Goal: Check status: Check status

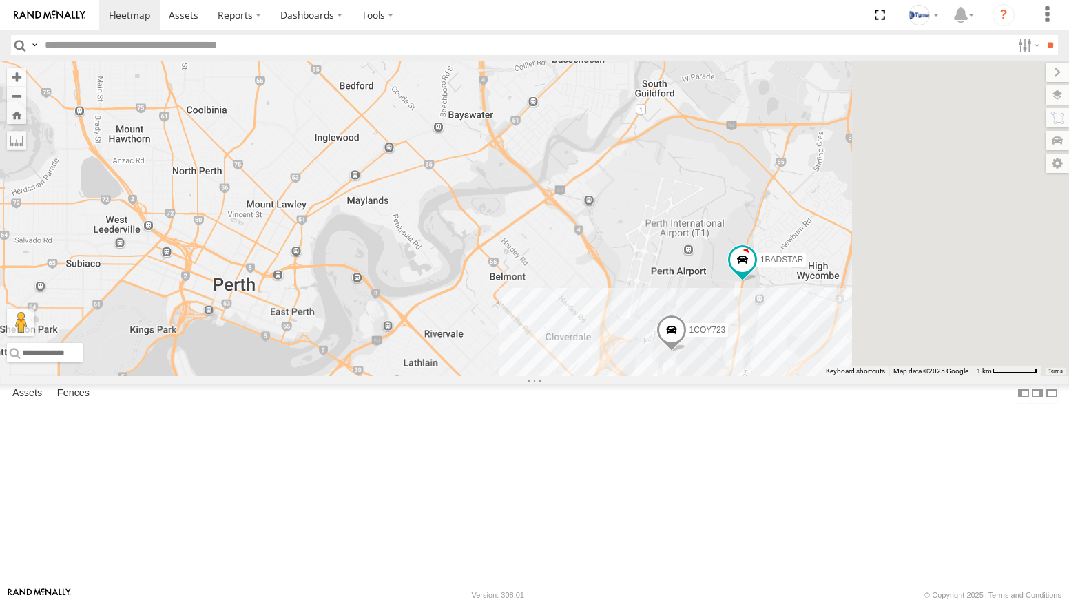
drag, startPoint x: 963, startPoint y: 516, endPoint x: 904, endPoint y: 418, distance: 114.3
click at [905, 376] on div "1BADSTAR 1COY723 5" at bounding box center [534, 218] width 1069 height 315
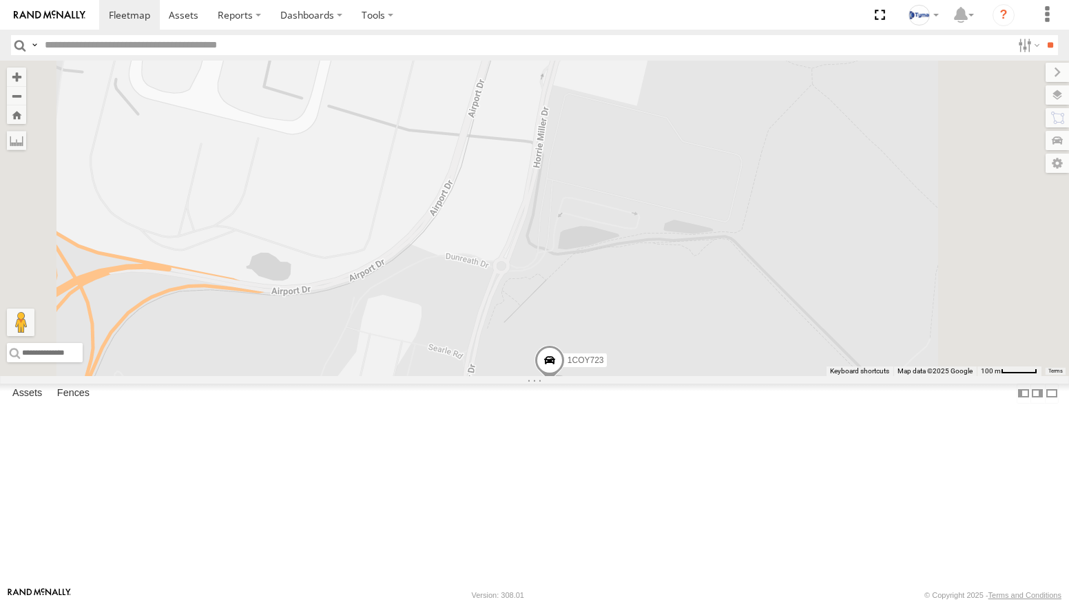
click at [1028, 59] on header "Search Query Asset ID Asset Label Registration Manufacturer Model VIN Job ID" at bounding box center [534, 45] width 1069 height 31
click at [1028, 47] on label at bounding box center [1027, 45] width 30 height 20
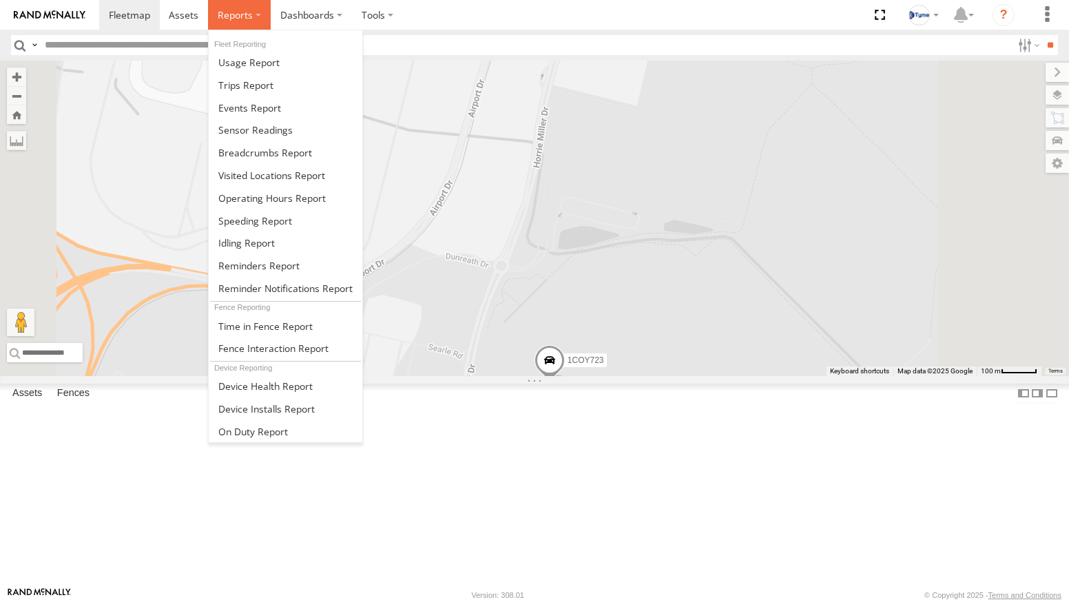
click at [227, 17] on span at bounding box center [235, 14] width 35 height 13
click at [233, 152] on span at bounding box center [265, 152] width 94 height 13
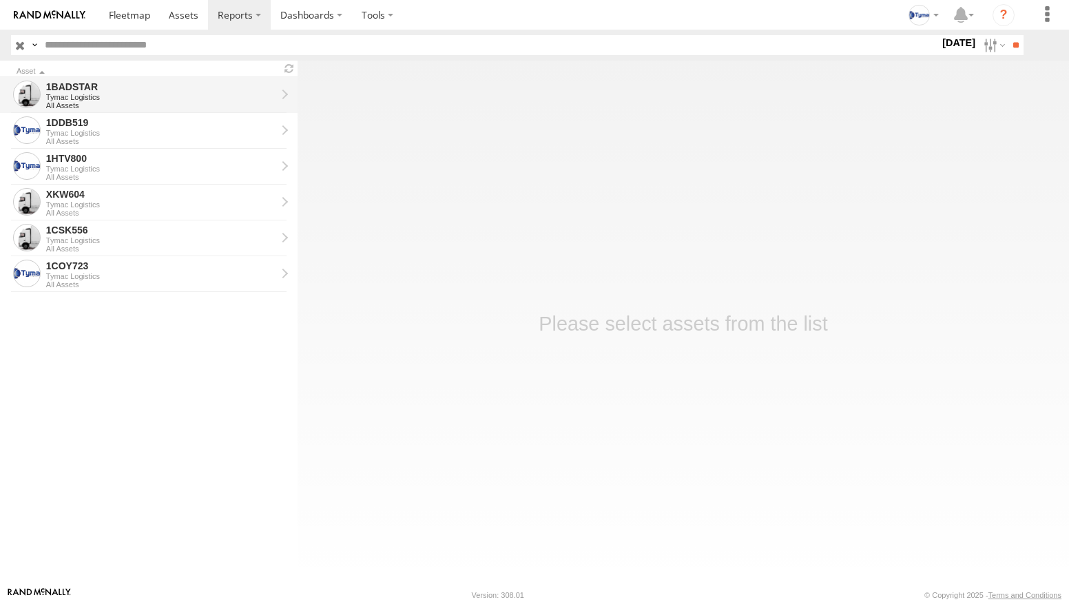
click at [83, 90] on div "1BADSTAR" at bounding box center [161, 87] width 230 height 12
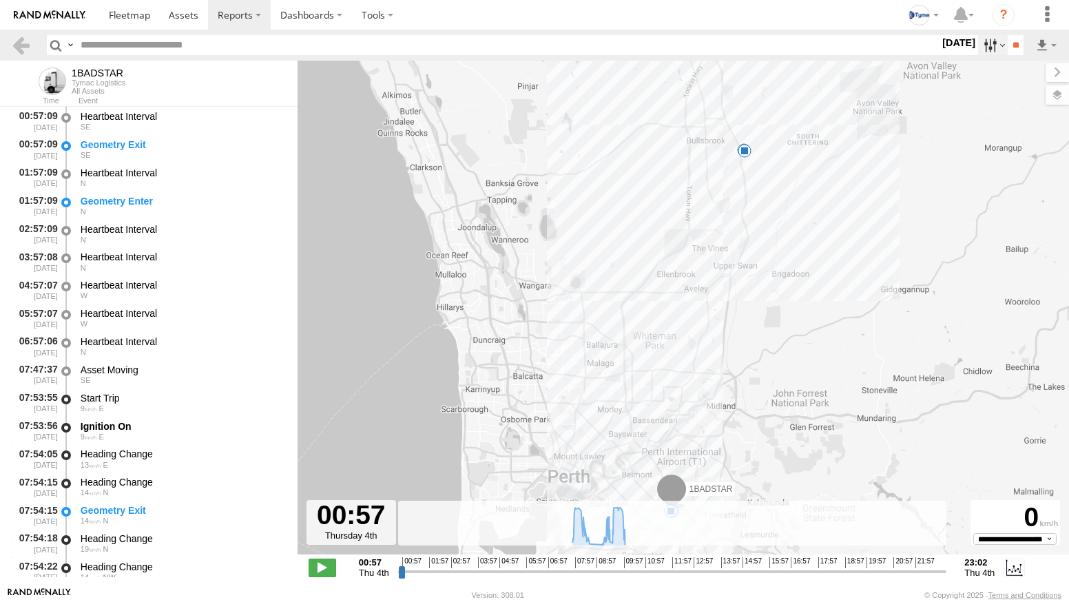
click at [979, 44] on label at bounding box center [993, 45] width 30 height 20
click at [0, 0] on label at bounding box center [0, 0] width 0 height 0
click at [1011, 51] on input "**" at bounding box center [1016, 45] width 16 height 20
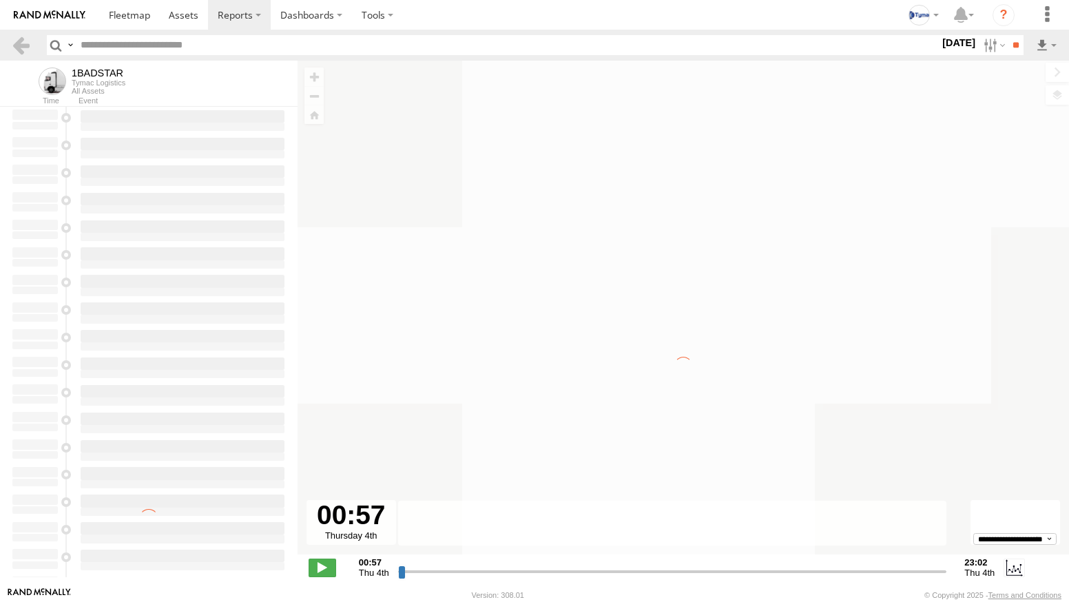
type input "**********"
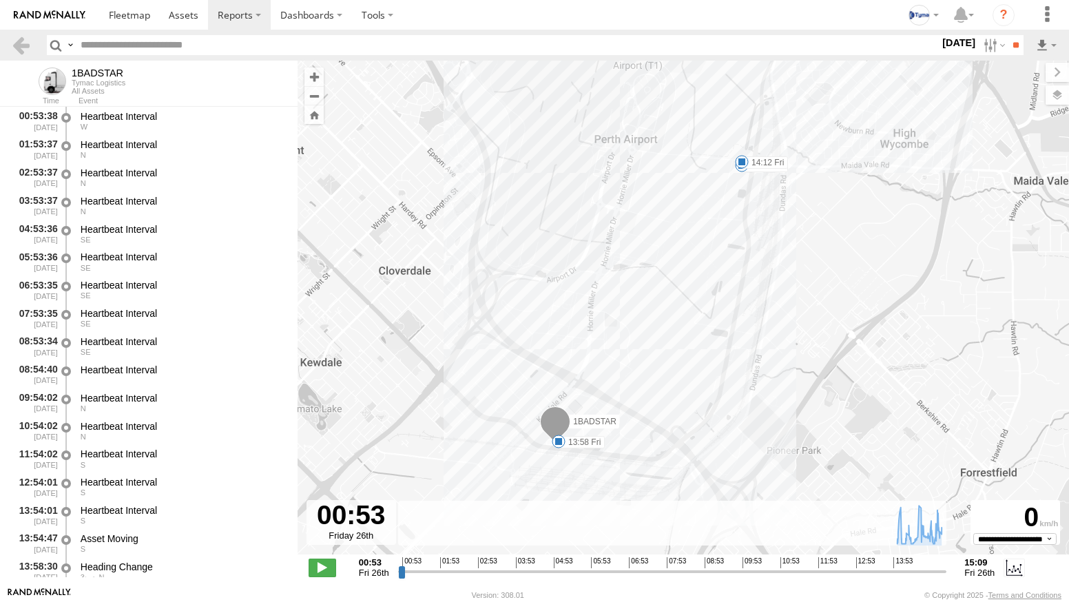
drag, startPoint x: 737, startPoint y: 148, endPoint x: 682, endPoint y: 314, distance: 174.7
click at [682, 314] on div "1BADSTAR 13:58 Fri 14:09 Fri 14:12 Fri" at bounding box center [683, 315] width 771 height 508
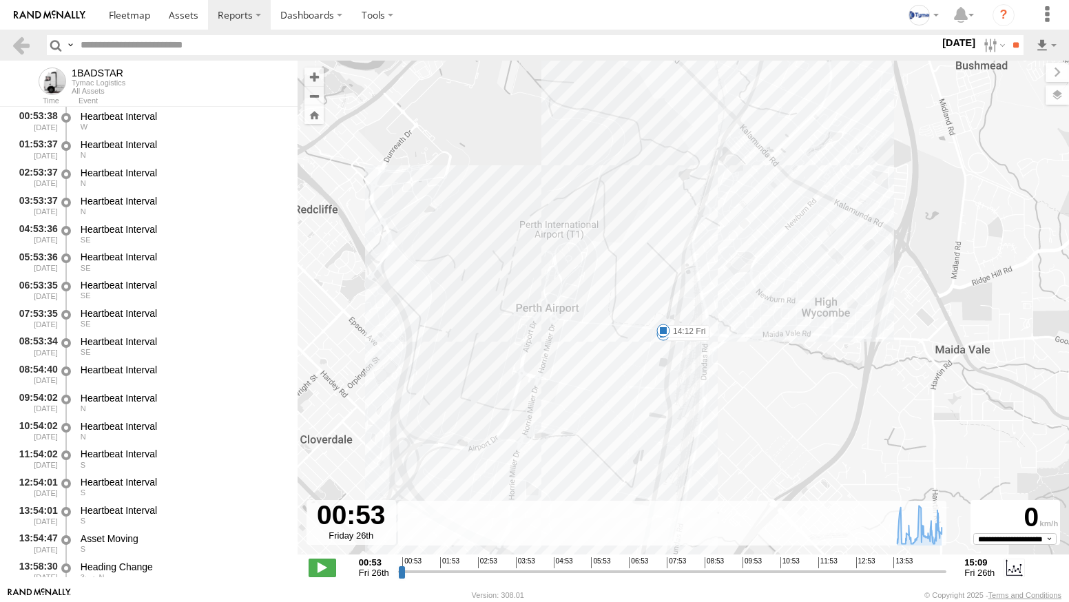
drag, startPoint x: 719, startPoint y: 199, endPoint x: 654, endPoint y: 331, distance: 147.2
click at [652, 337] on div "1BADSTAR 13:58 Fri 14:09 Fri 14:12 Fri" at bounding box center [683, 315] width 771 height 508
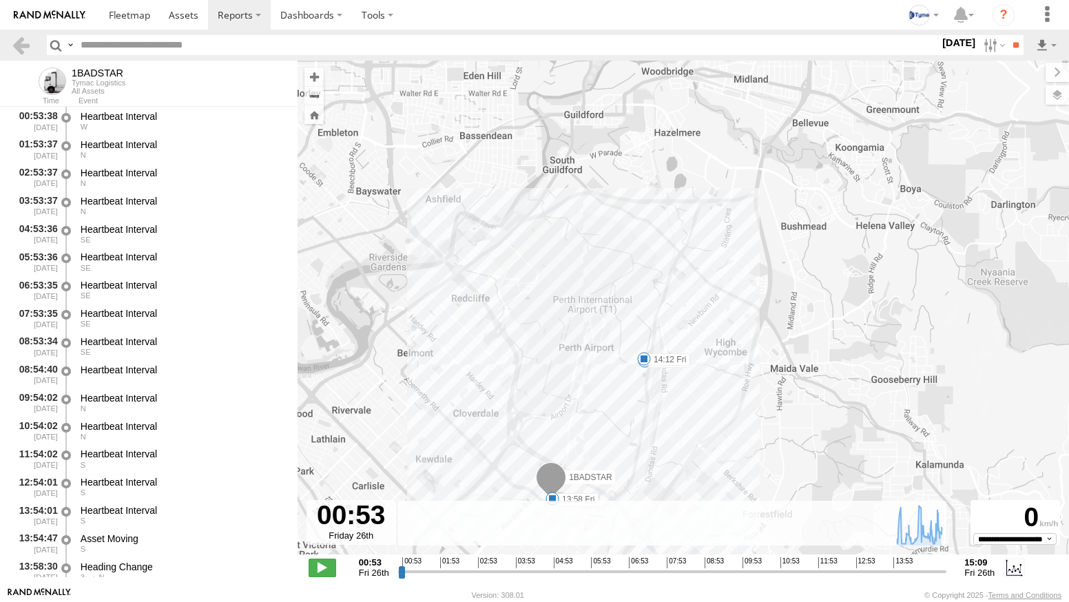
drag, startPoint x: 751, startPoint y: 141, endPoint x: 712, endPoint y: 315, distance: 178.6
click at [712, 315] on div "1BADSTAR 13:58 Fri 14:09 Fri 14:12 Fri" at bounding box center [683, 315] width 771 height 508
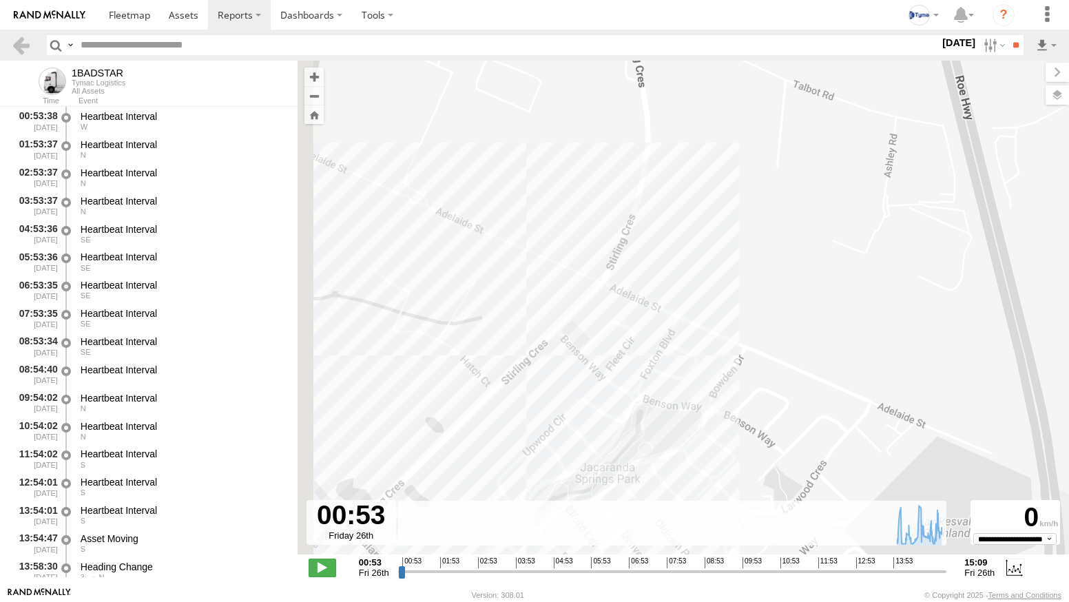
drag, startPoint x: 395, startPoint y: 348, endPoint x: 778, endPoint y: 231, distance: 400.4
click at [771, 233] on div "1BADSTAR 13:58 Fri 14:09 Fri 14:12 Fri" at bounding box center [683, 315] width 771 height 508
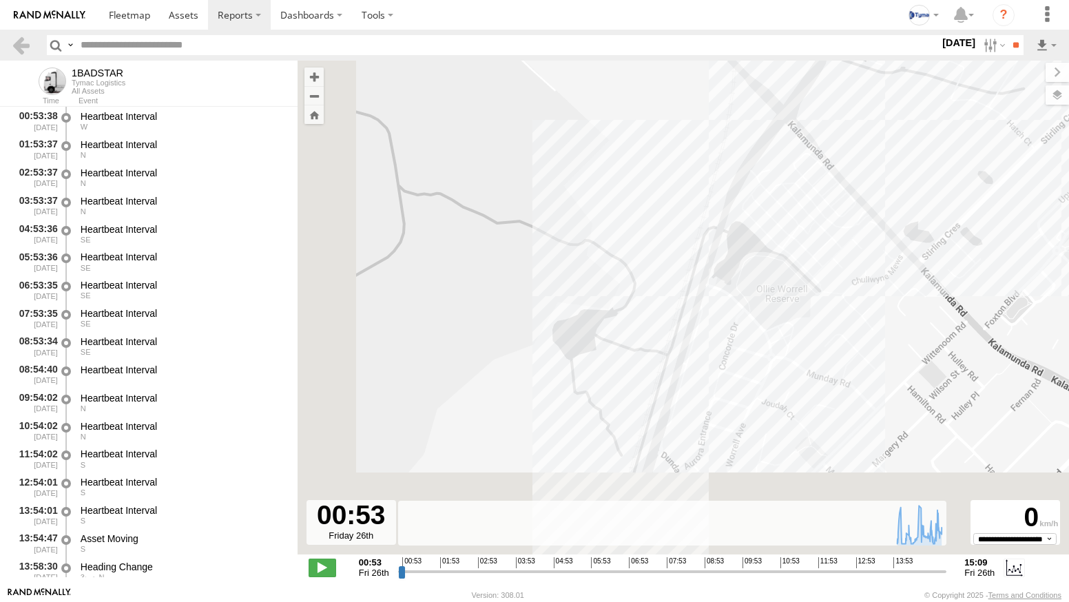
drag, startPoint x: 600, startPoint y: 383, endPoint x: 718, endPoint y: 240, distance: 184.9
click at [712, 247] on div "1BADSTAR 13:58 Fri 14:09 Fri 14:12 Fri" at bounding box center [683, 315] width 771 height 508
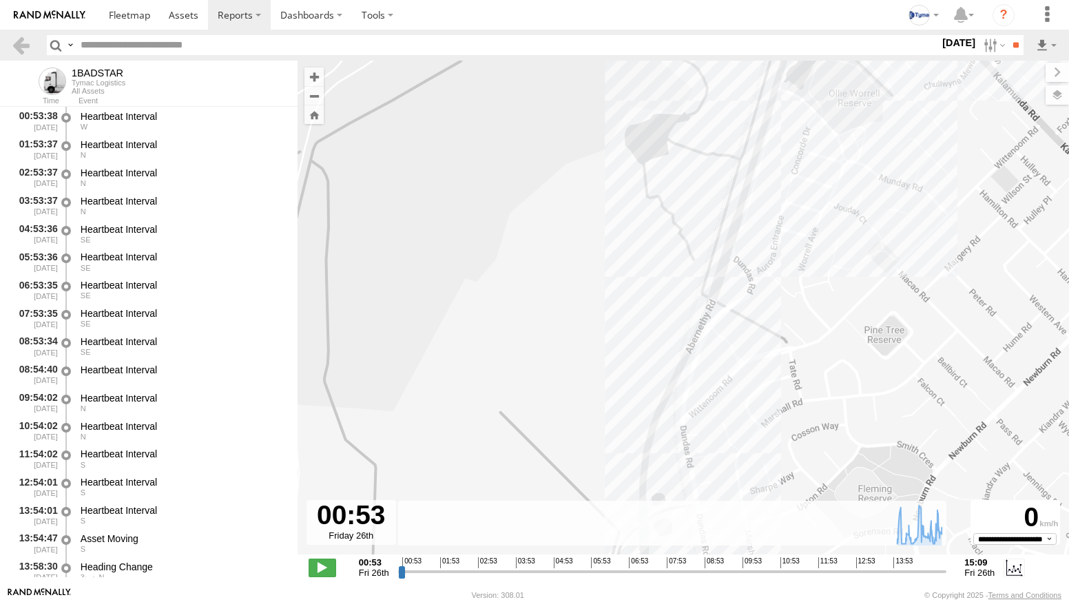
drag, startPoint x: 676, startPoint y: 359, endPoint x: 760, endPoint y: 140, distance: 235.0
click at [744, 163] on div "1BADSTAR 13:58 Fri 14:09 Fri 14:12 Fri" at bounding box center [683, 315] width 771 height 508
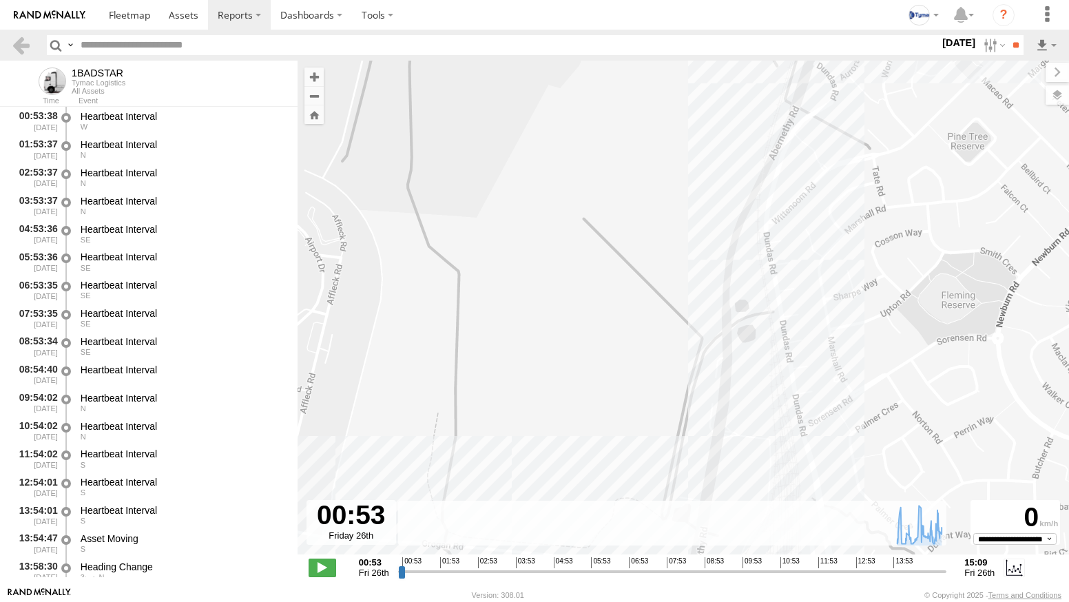
drag, startPoint x: 708, startPoint y: 376, endPoint x: 760, endPoint y: 165, distance: 217.0
click at [758, 170] on div "1BADSTAR 13:58 Fri 14:09 Fri 14:12 Fri" at bounding box center [683, 315] width 771 height 508
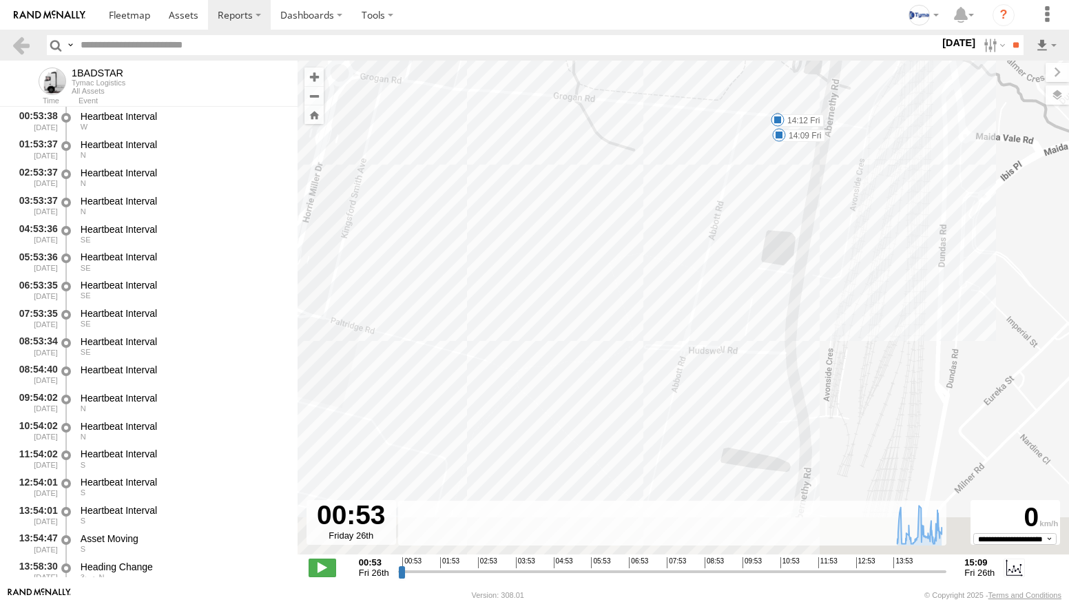
drag, startPoint x: 729, startPoint y: 304, endPoint x: 784, endPoint y: 147, distance: 165.8
click at [758, 245] on div "1BADSTAR 13:58 Fri 14:09 Fri 14:12 Fri" at bounding box center [683, 315] width 771 height 508
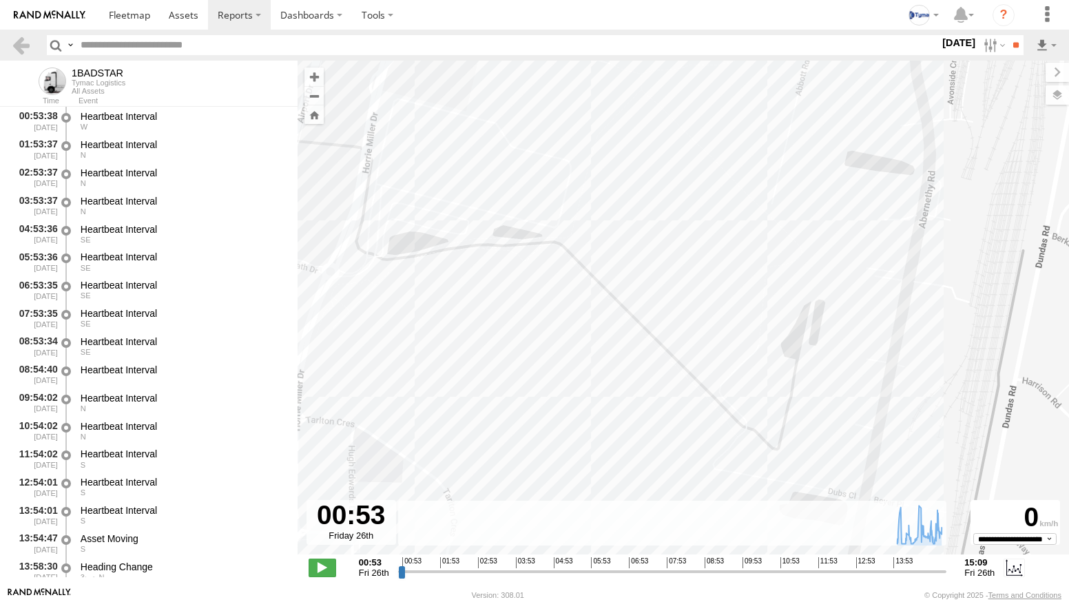
drag, startPoint x: 744, startPoint y: 320, endPoint x: 775, endPoint y: 71, distance: 251.2
click at [762, 171] on div "1BADSTAR 13:58 Fri 14:09 Fri 14:12 Fri" at bounding box center [683, 315] width 771 height 508
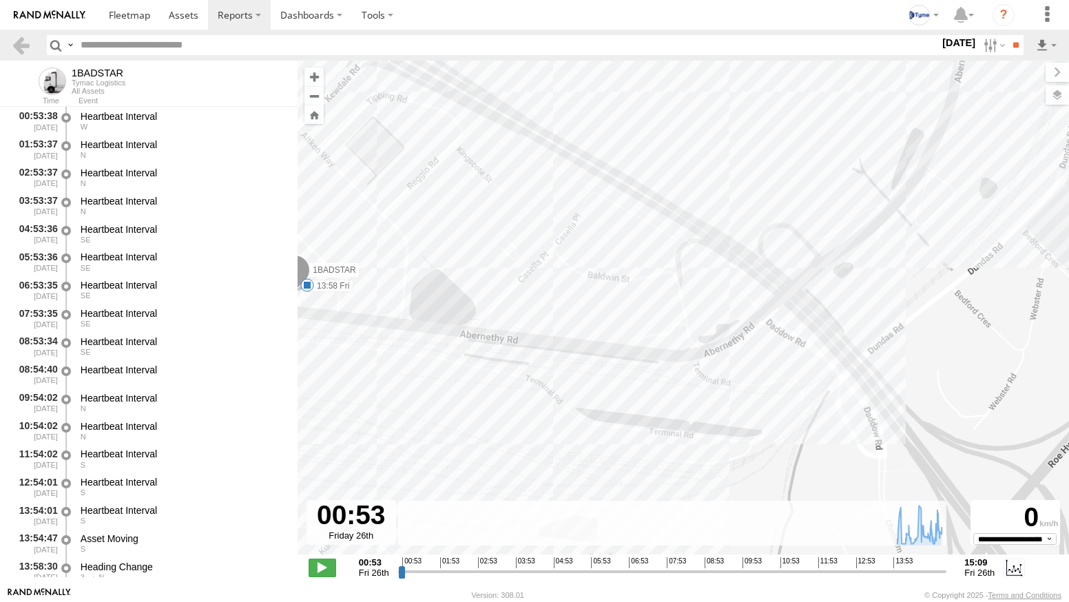
drag, startPoint x: 508, startPoint y: 291, endPoint x: 819, endPoint y: 274, distance: 311.8
click at [800, 280] on div "1BADSTAR 13:58 Fri 14:09 Fri 14:12 Fri" at bounding box center [683, 315] width 771 height 508
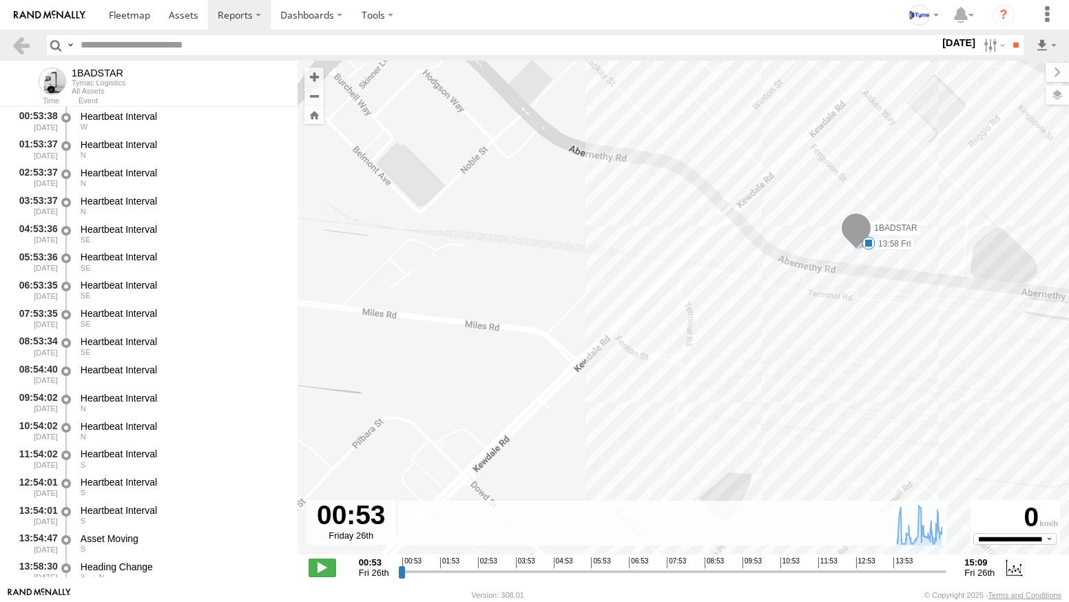
click at [30, 8] on link at bounding box center [49, 15] width 99 height 30
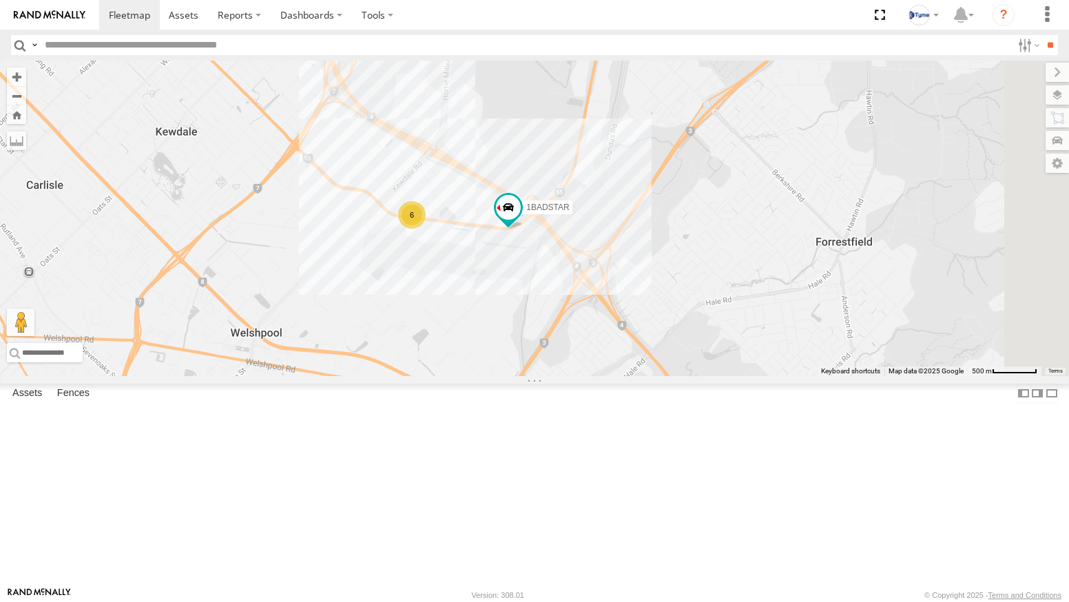
drag, startPoint x: 769, startPoint y: 337, endPoint x: 693, endPoint y: 338, distance: 76.4
click at [693, 338] on div "6 1BADSTAR" at bounding box center [534, 218] width 1069 height 315
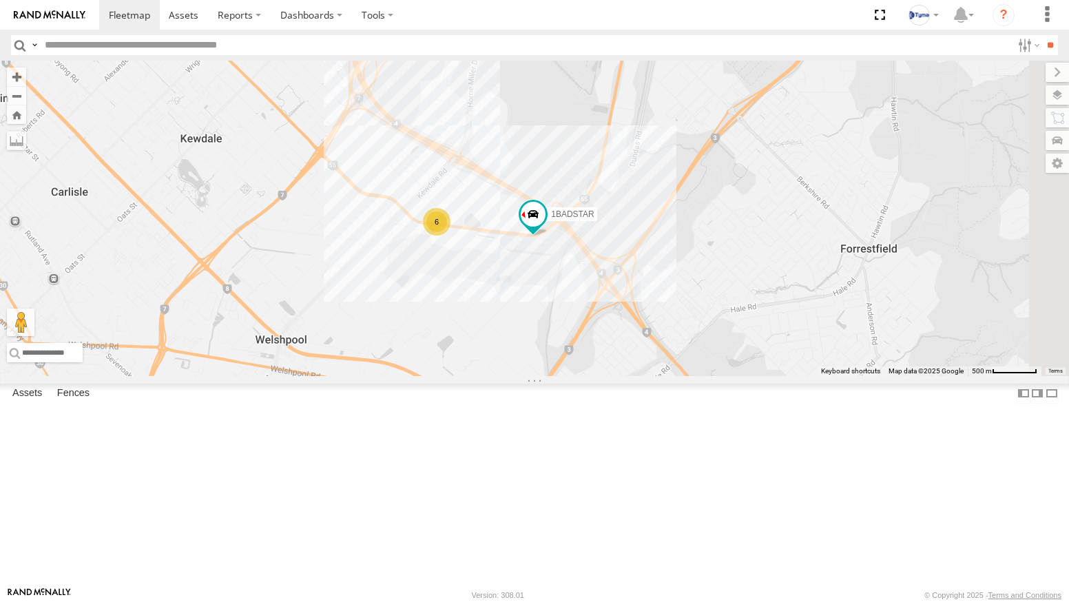
drag, startPoint x: 661, startPoint y: 337, endPoint x: 687, endPoint y: 344, distance: 27.1
click at [687, 344] on div "6 1BADSTAR" at bounding box center [534, 218] width 1069 height 315
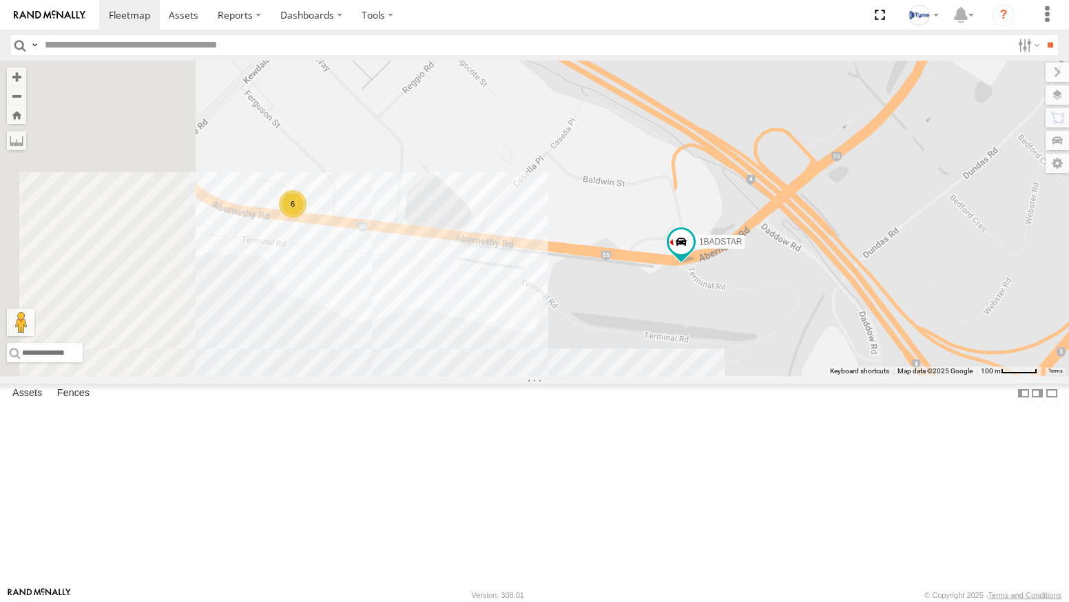
drag, startPoint x: 545, startPoint y: 322, endPoint x: 717, endPoint y: 373, distance: 179.6
click at [717, 374] on div "1BADSTAR 6" at bounding box center [534, 218] width 1069 height 315
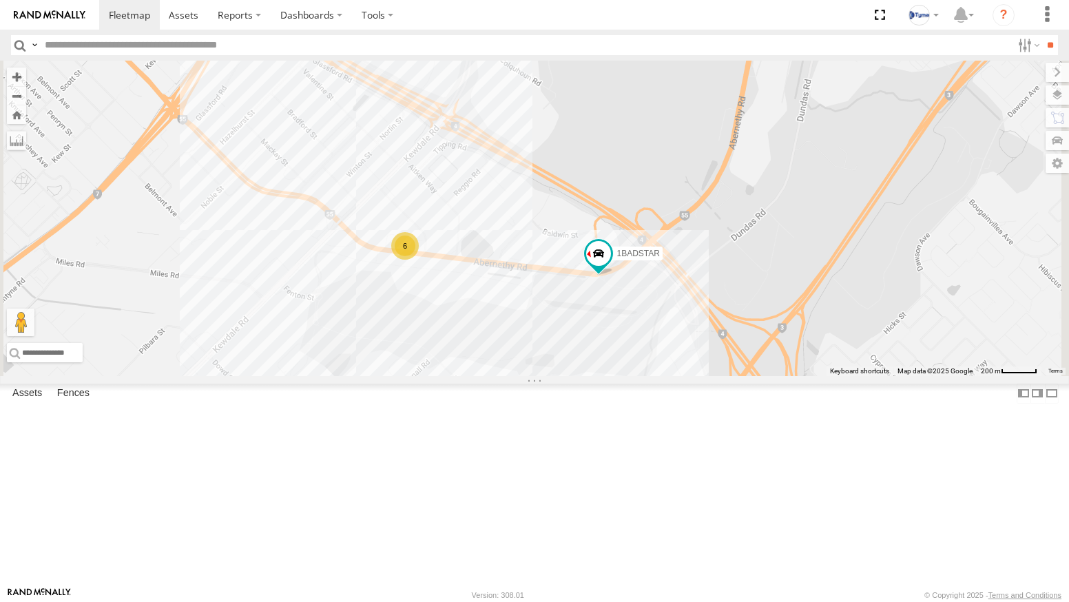
drag, startPoint x: 428, startPoint y: 311, endPoint x: 380, endPoint y: 316, distance: 47.8
click at [384, 321] on div "1BADSTAR 6" at bounding box center [534, 218] width 1069 height 315
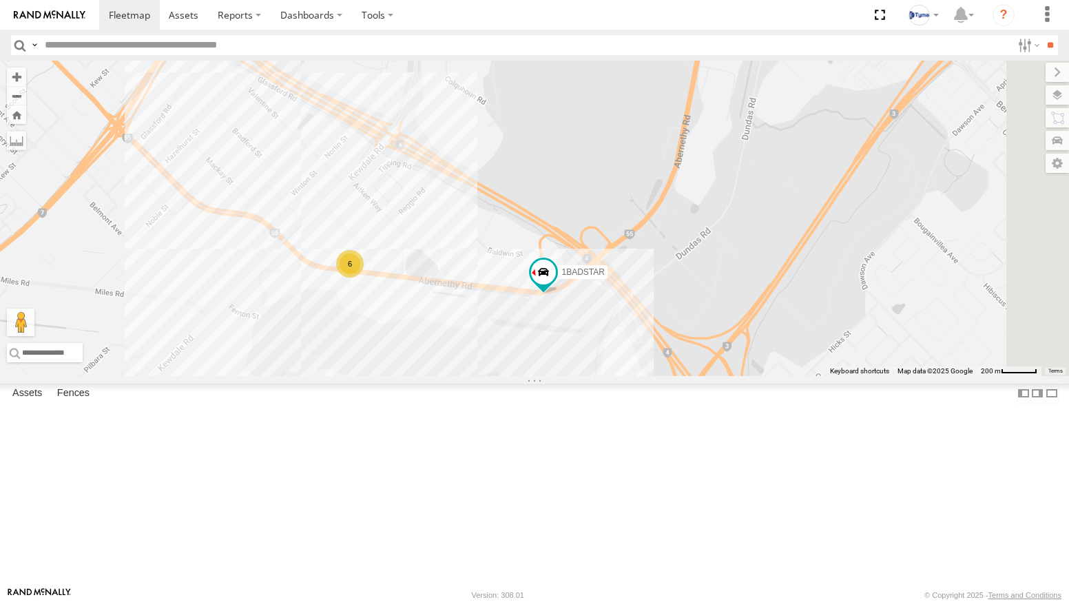
drag, startPoint x: 680, startPoint y: 302, endPoint x: 602, endPoint y: 326, distance: 82.3
click at [602, 326] on div "1BADSTAR 6" at bounding box center [534, 218] width 1069 height 315
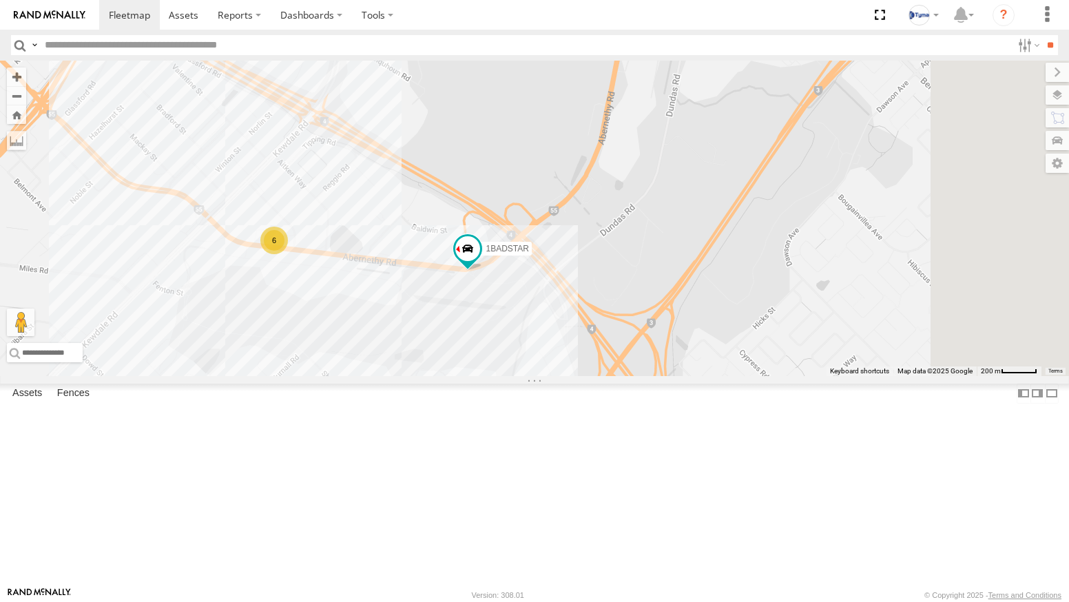
drag, startPoint x: 635, startPoint y: 400, endPoint x: 555, endPoint y: 378, distance: 82.9
click at [562, 376] on div "1BADSTAR 6" at bounding box center [534, 218] width 1069 height 315
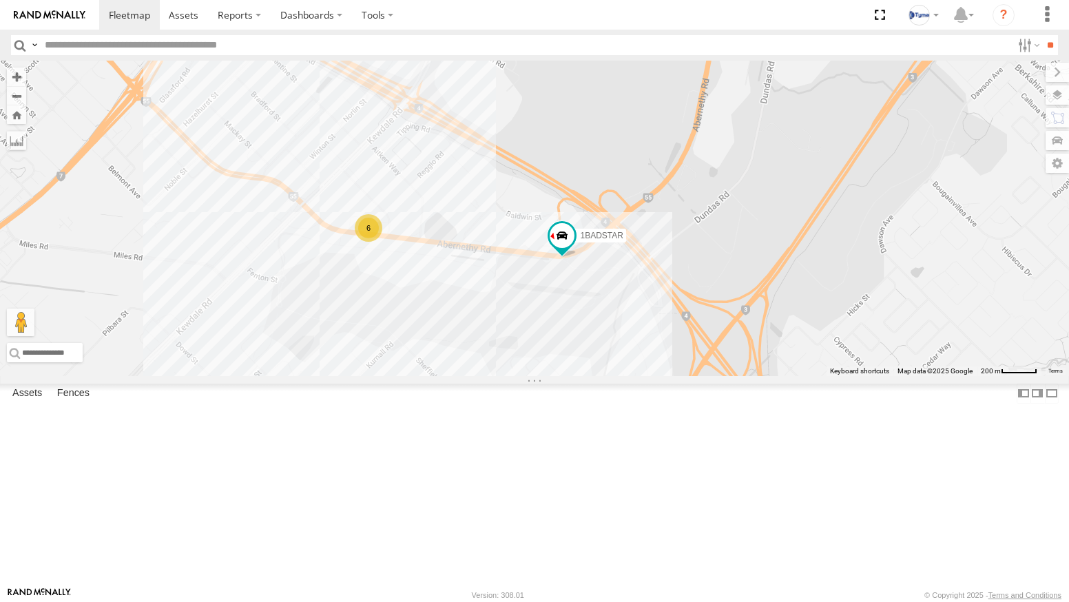
drag, startPoint x: 520, startPoint y: 384, endPoint x: 705, endPoint y: 386, distance: 185.3
click at [704, 376] on div "1BADSTAR 6" at bounding box center [534, 218] width 1069 height 315
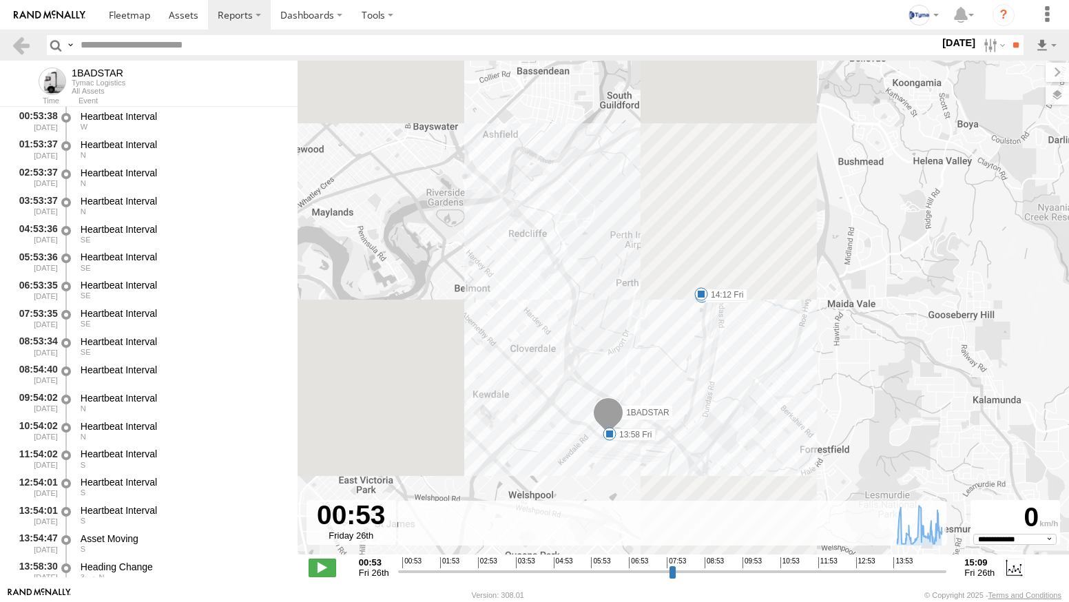
select select "**********"
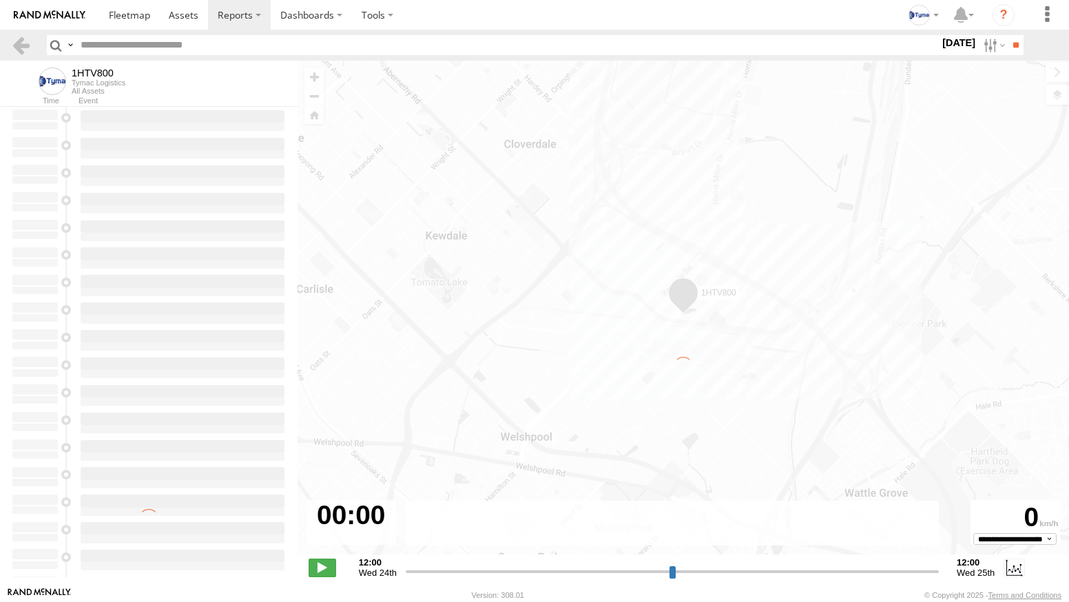
type input "**********"
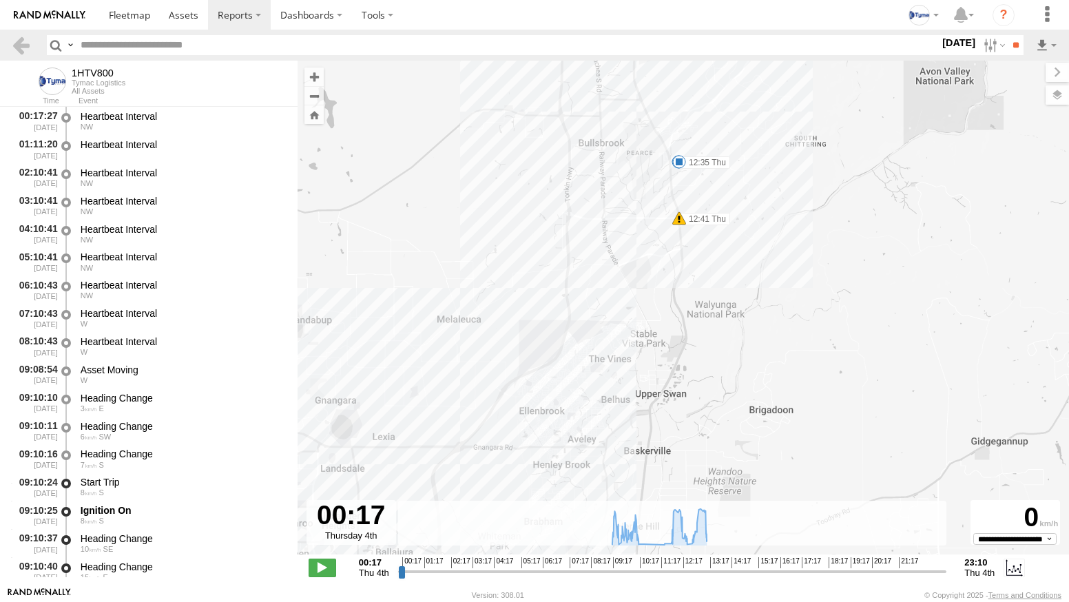
click at [678, 219] on span at bounding box center [679, 218] width 14 height 14
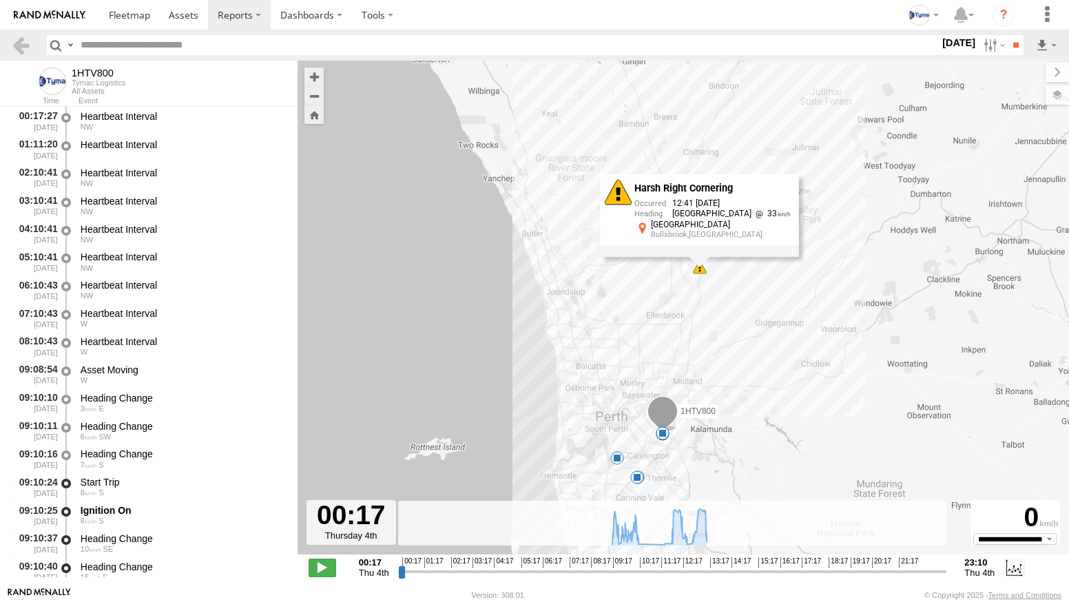
drag, startPoint x: 653, startPoint y: 429, endPoint x: 673, endPoint y: 352, distance: 79.7
click at [673, 355] on div "1HTV800 09:10 Thu 09:29 Thu 09:33 Thu 09:55 Thu 10:20 Thu 11:41 Thu 12:24 Thu 1…" at bounding box center [683, 315] width 771 height 508
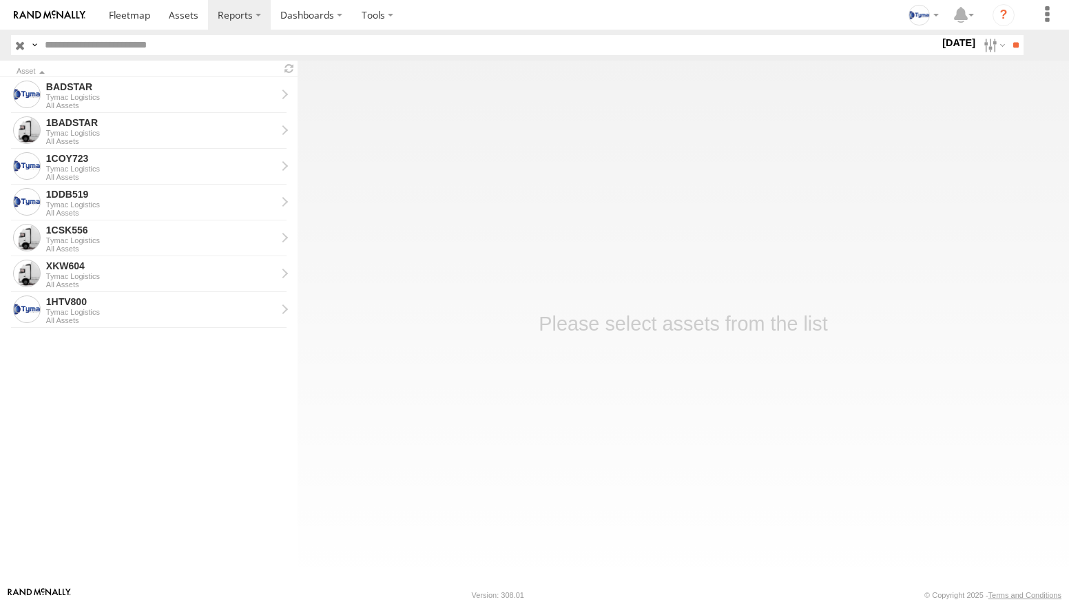
click at [50, 21] on link at bounding box center [49, 15] width 99 height 30
